Goal: Transaction & Acquisition: Subscribe to service/newsletter

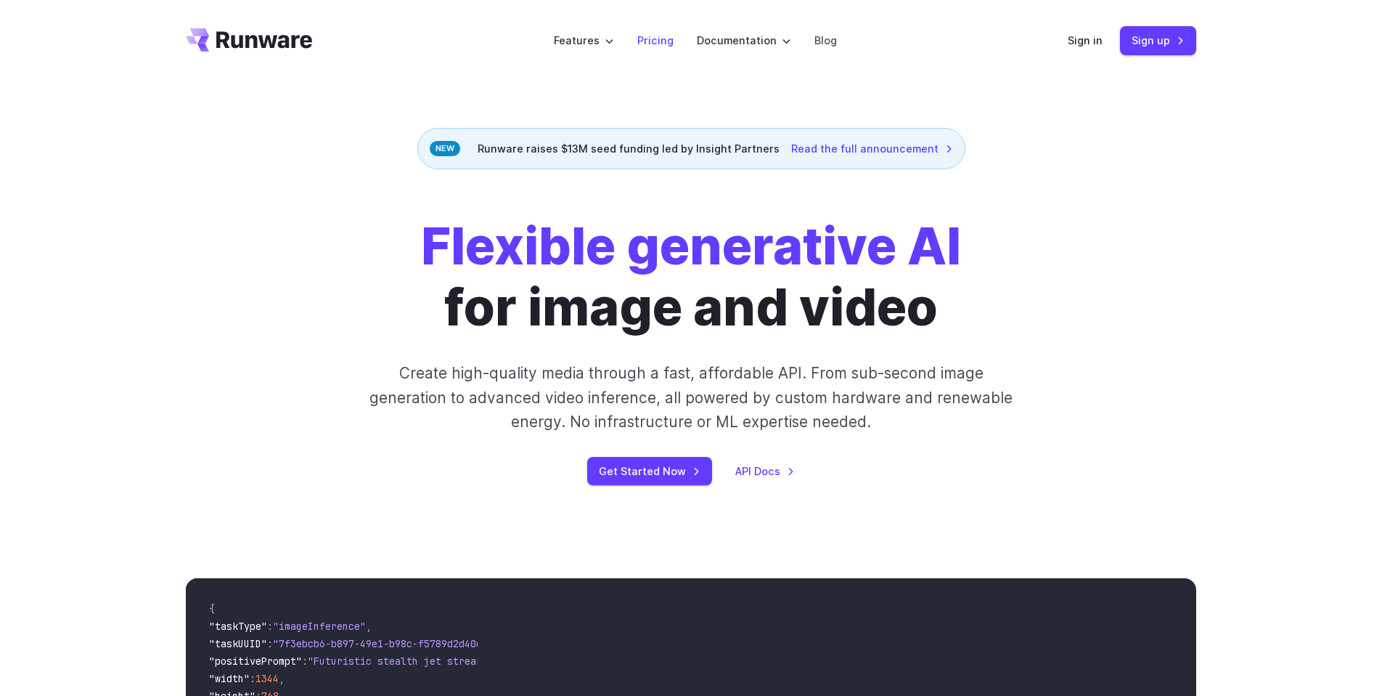
click at [656, 41] on link "Pricing" at bounding box center [656, 40] width 36 height 17
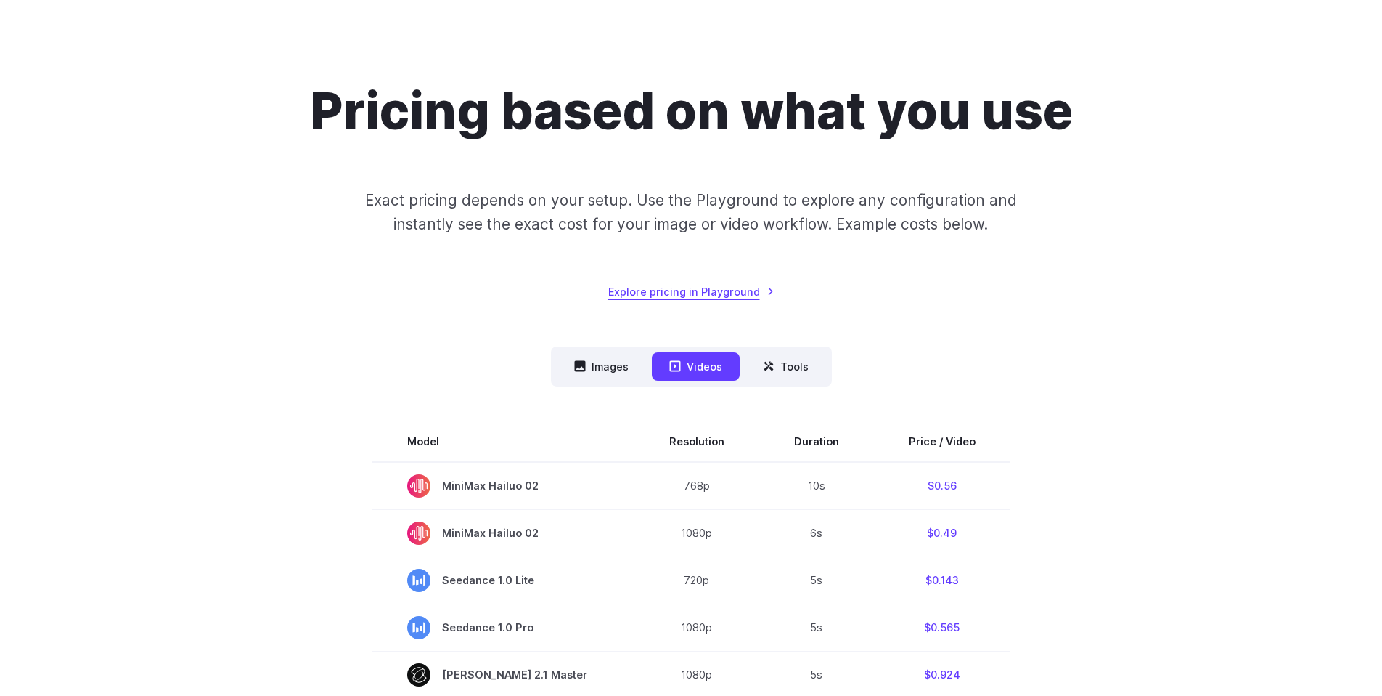
scroll to position [73, 0]
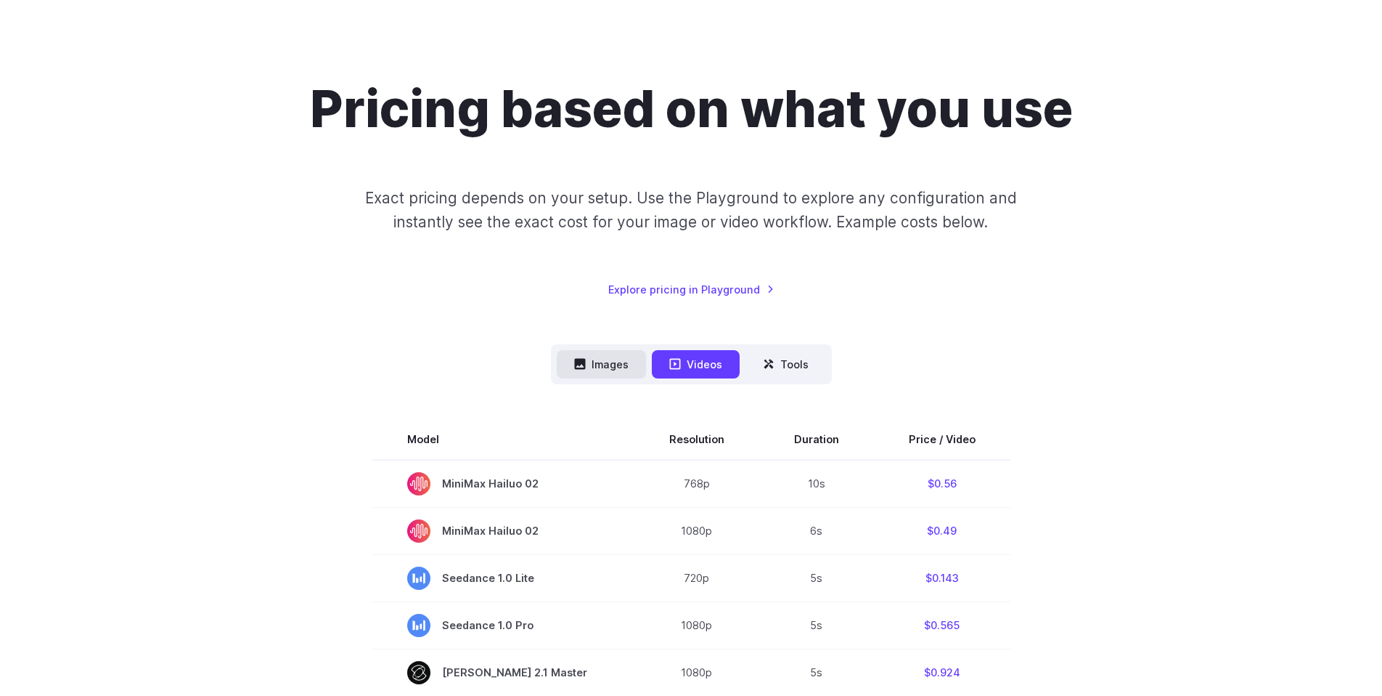
click at [618, 364] on button "Images" at bounding box center [601, 364] width 89 height 28
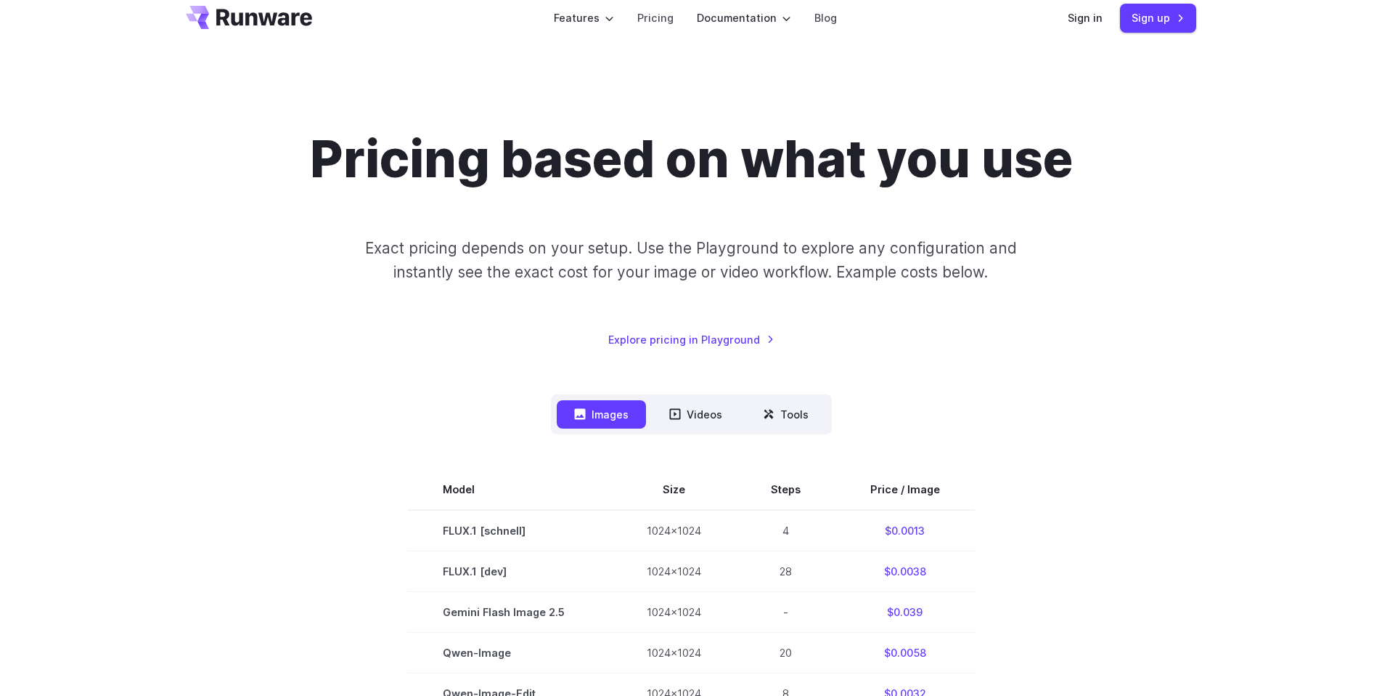
scroll to position [0, 0]
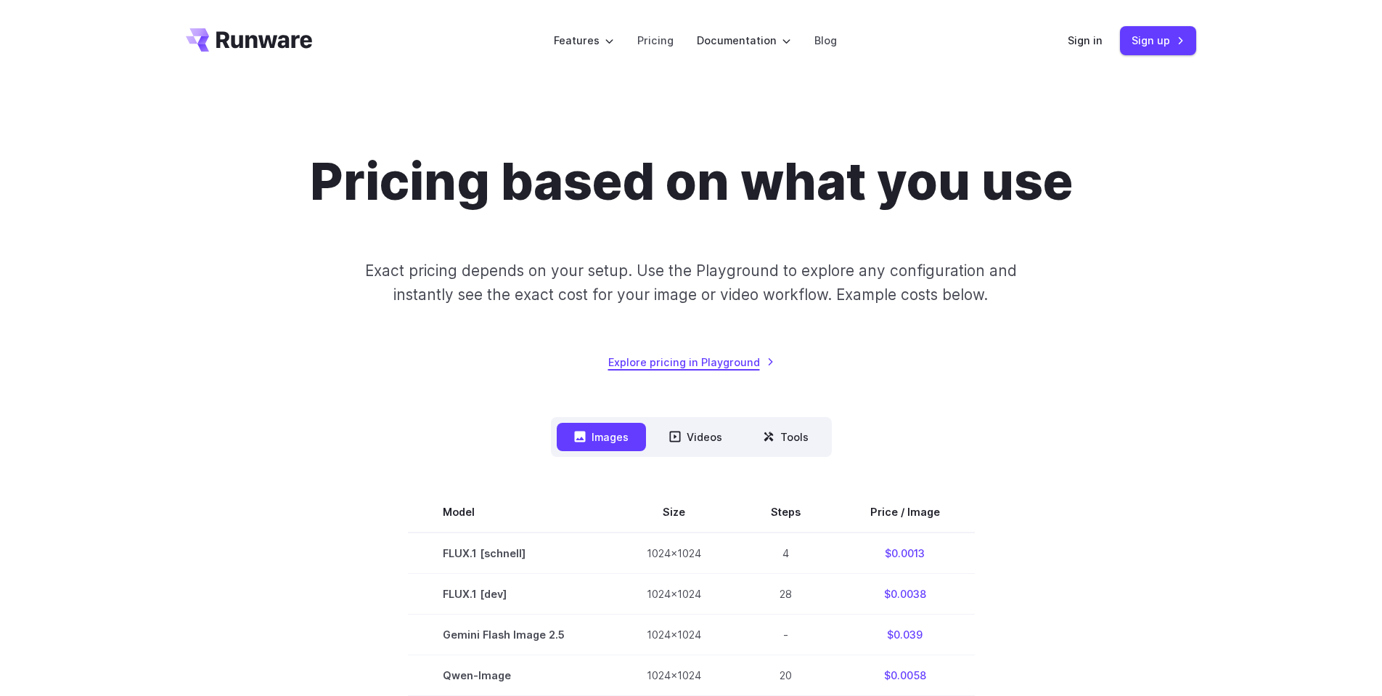
click at [741, 365] on link "Explore pricing in Playground" at bounding box center [691, 362] width 166 height 17
